Goal: Find specific page/section

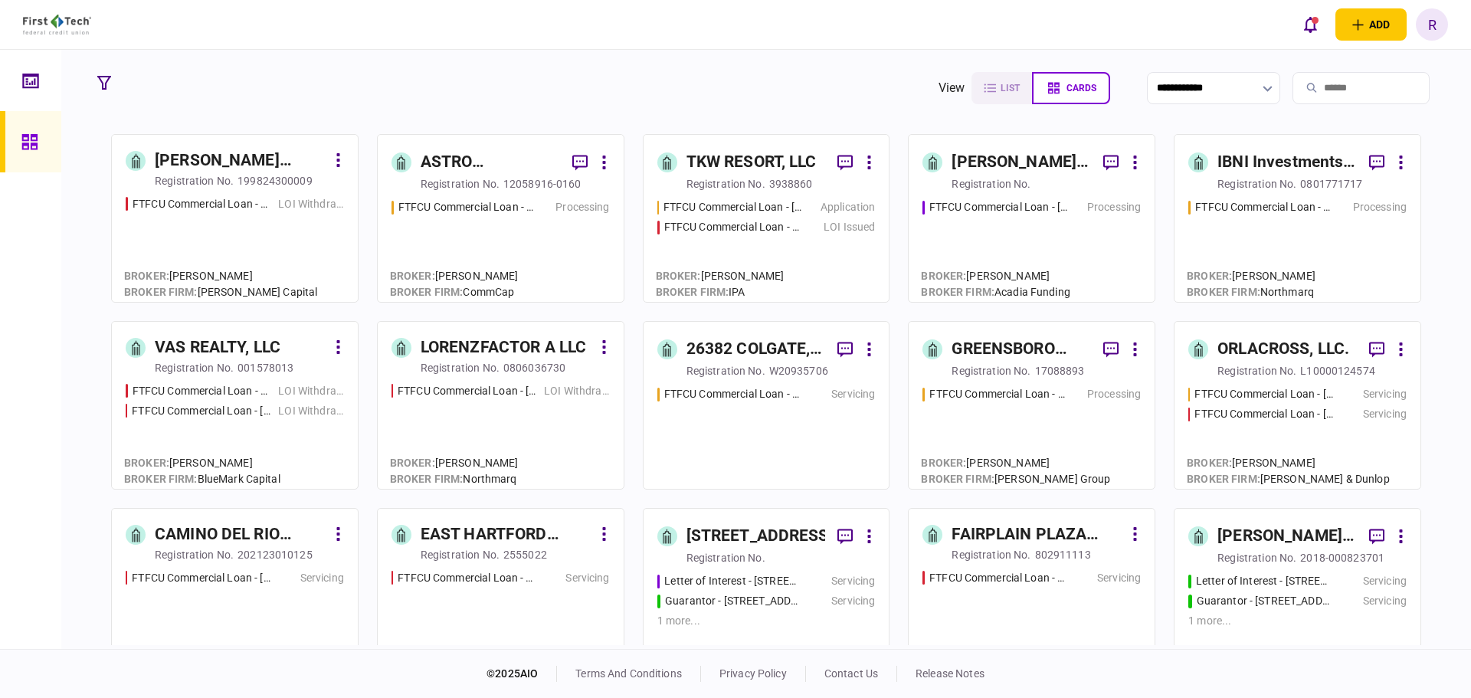
click at [1314, 82] on input "search" at bounding box center [1360, 88] width 137 height 32
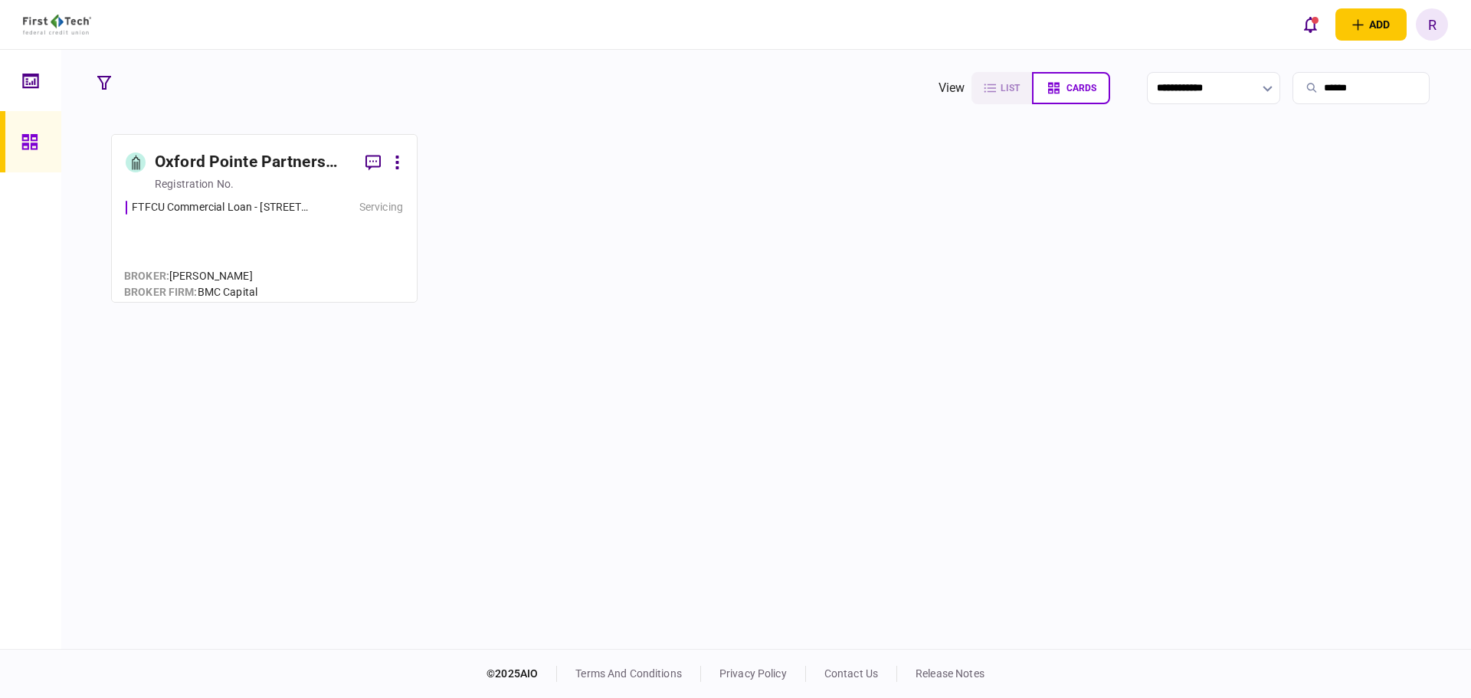
type input "******"
click at [259, 165] on div "Oxford Pointe Partners Ltd." at bounding box center [254, 162] width 198 height 25
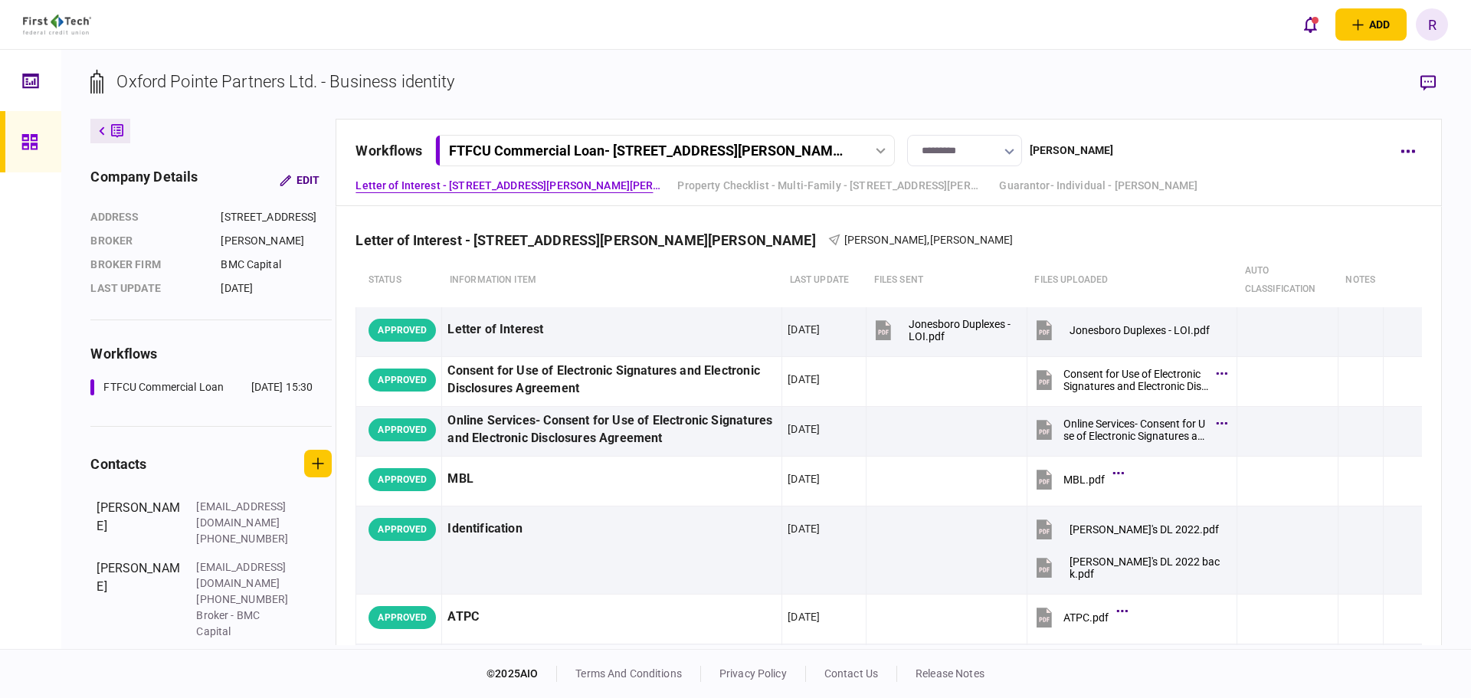
scroll to position [87, 0]
